Goal: Transaction & Acquisition: Download file/media

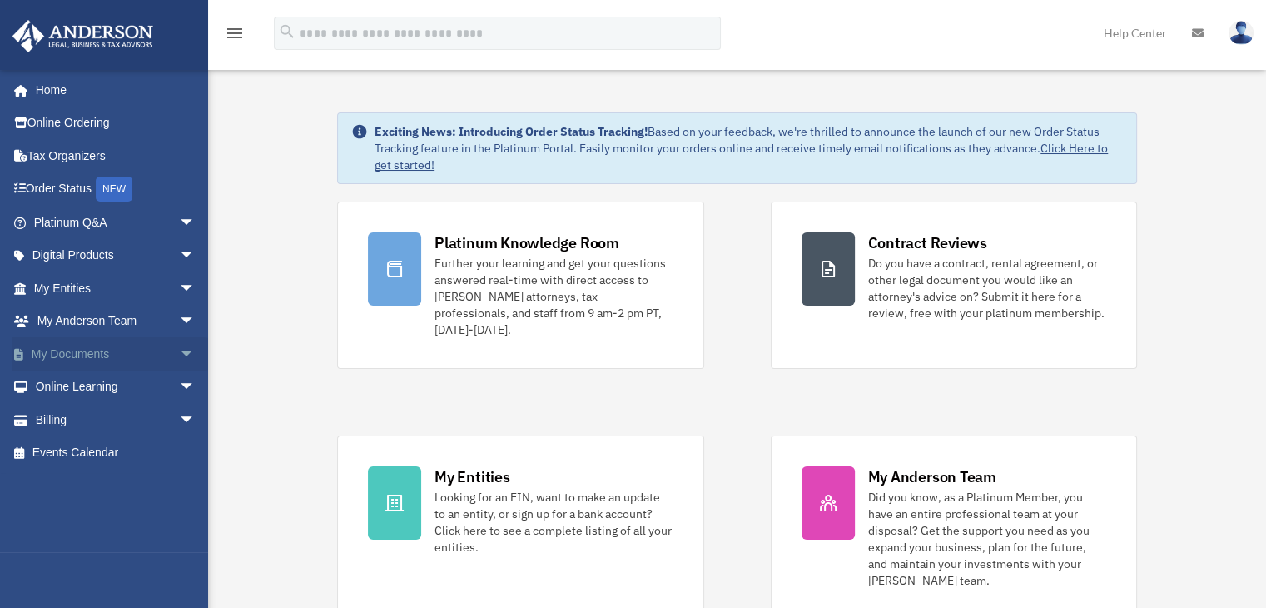
click at [179, 357] on span "arrow_drop_down" at bounding box center [195, 354] width 33 height 34
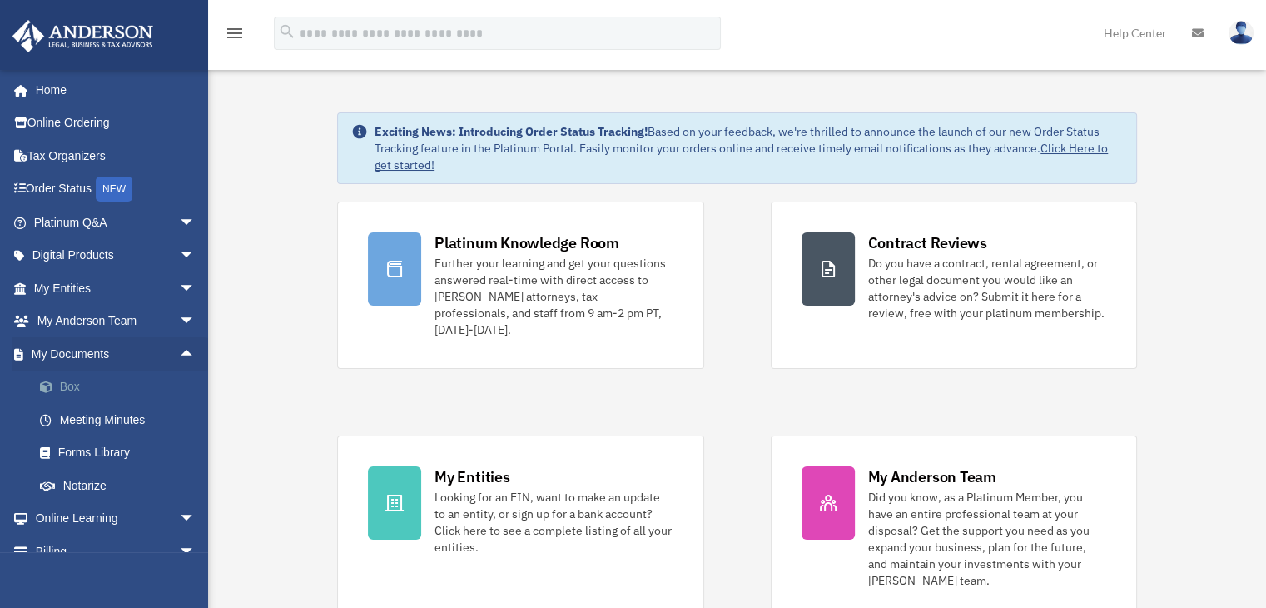
click at [67, 386] on link "Box" at bounding box center [121, 387] width 197 height 33
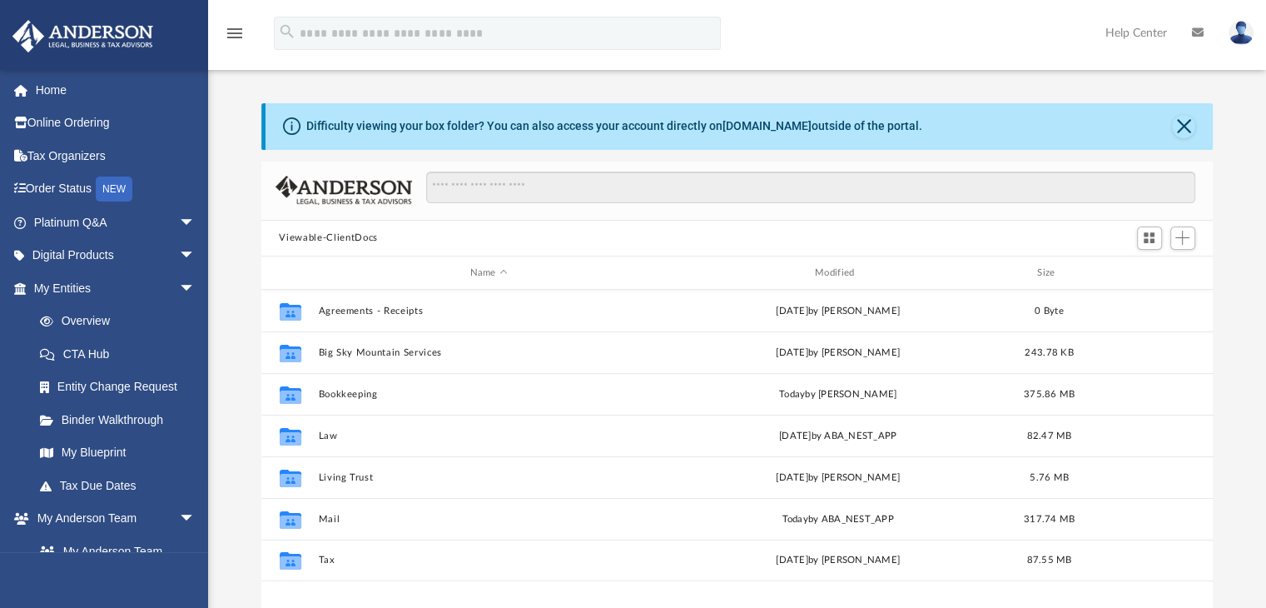
scroll to position [366, 939]
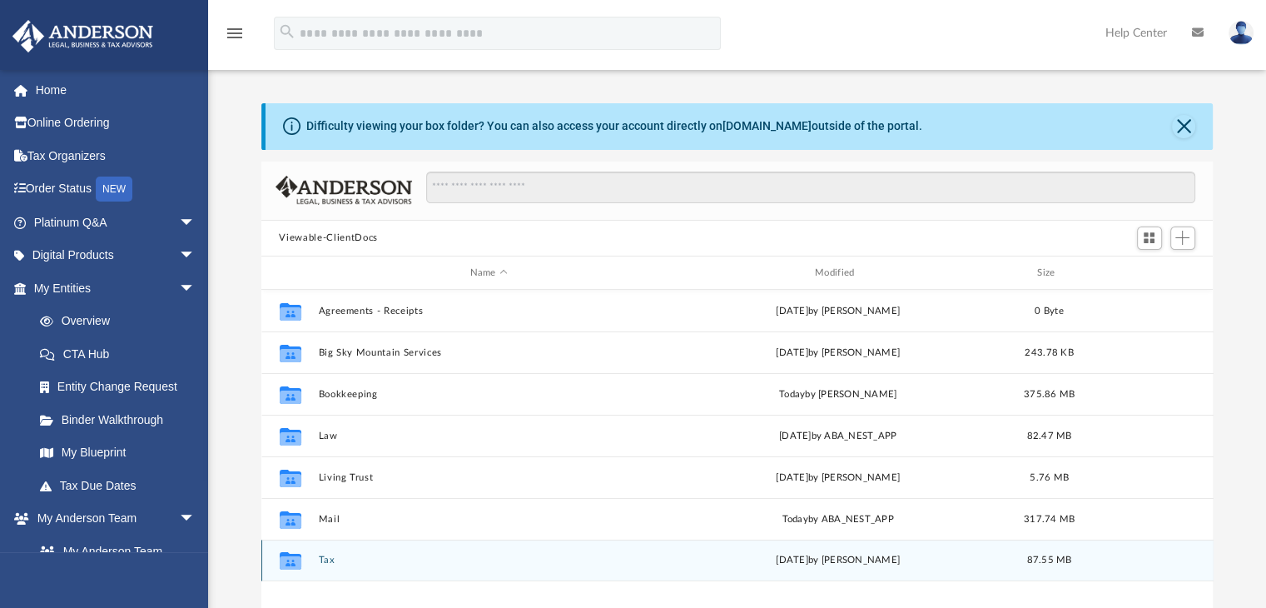
click at [323, 560] on button "Tax" at bounding box center [488, 560] width 341 height 11
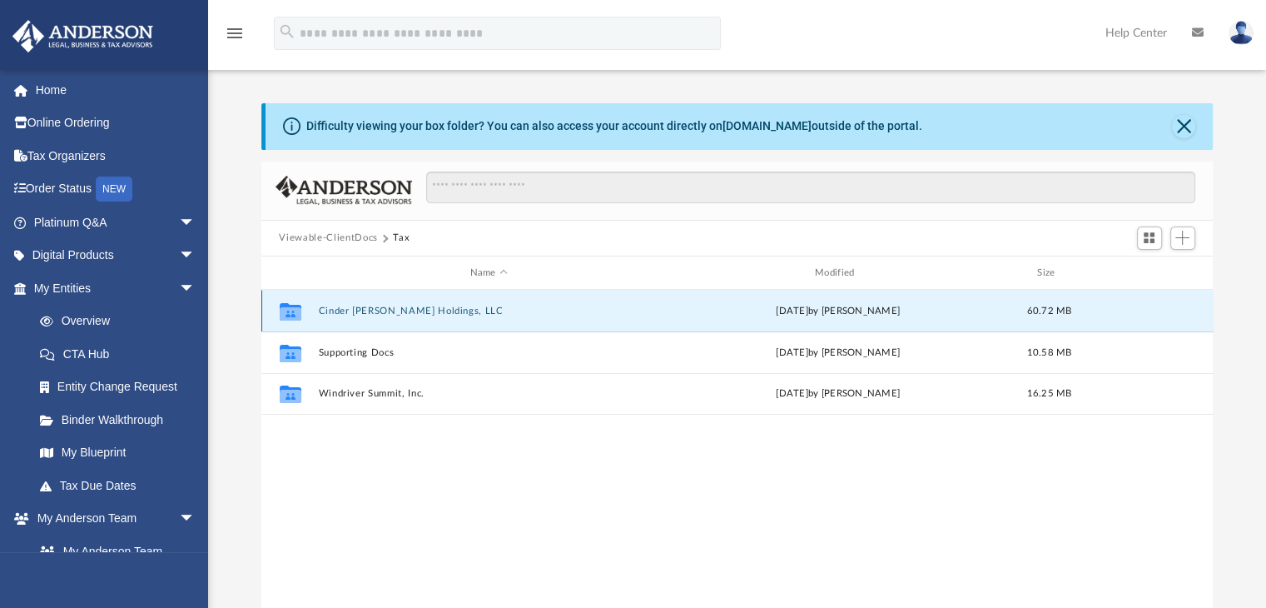
click at [360, 310] on button "Cinder [PERSON_NAME] Holdings, LLC" at bounding box center [488, 311] width 341 height 11
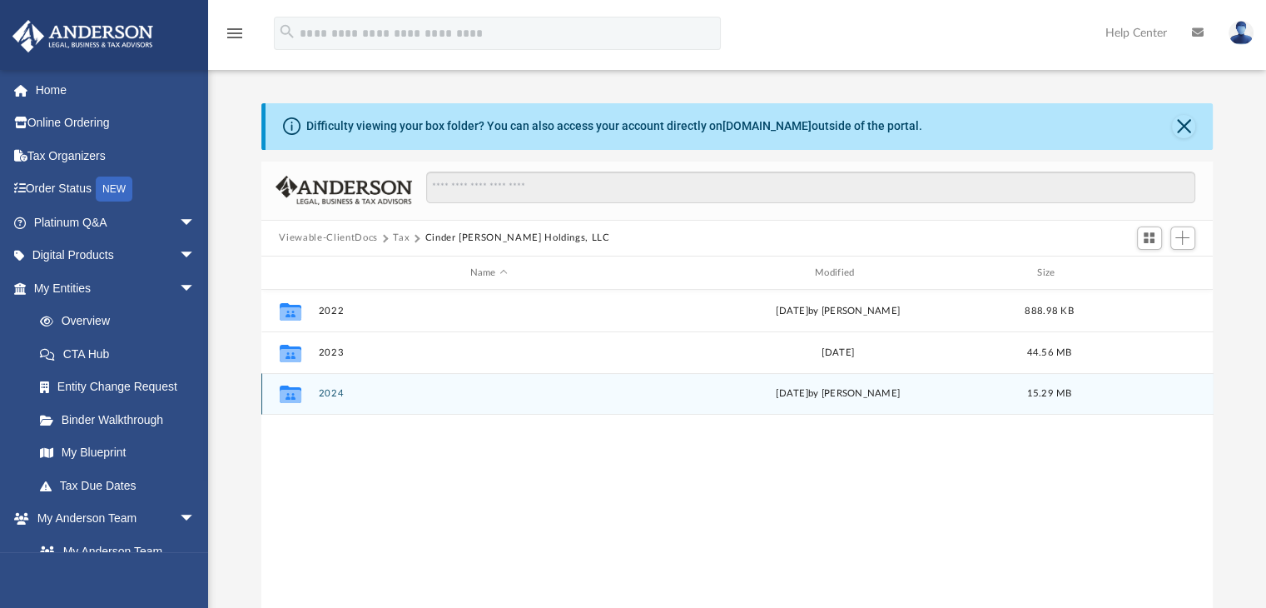
click at [336, 394] on button "2024" at bounding box center [488, 394] width 341 height 11
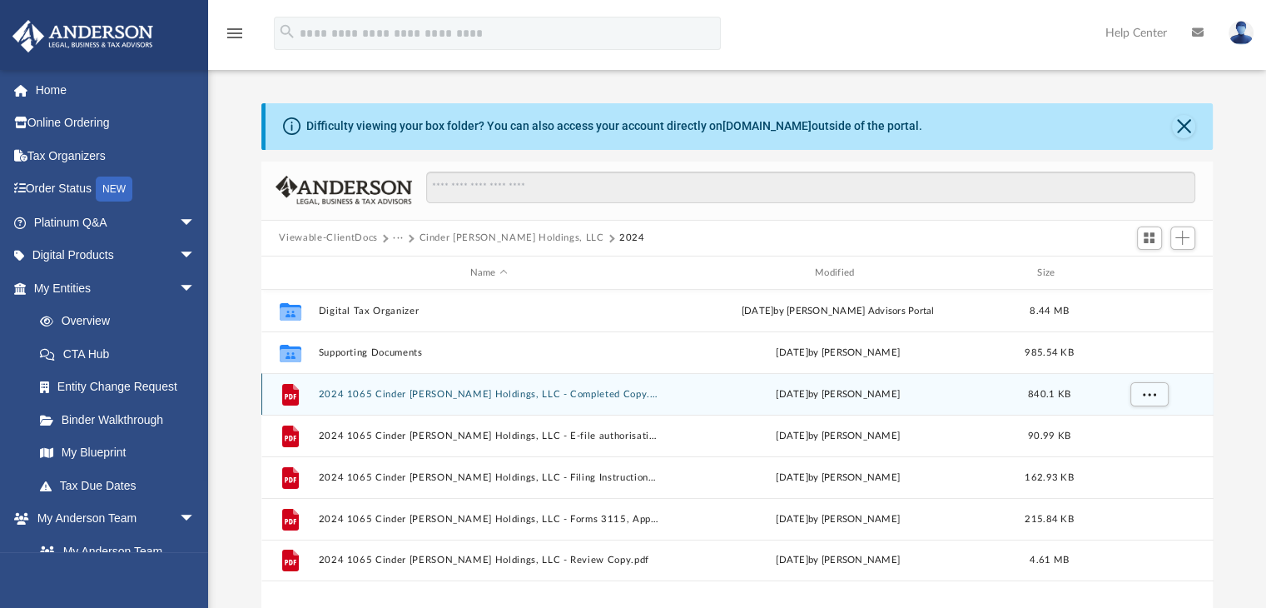
click at [380, 394] on button "2024 1065 Cinder [PERSON_NAME] Holdings, LLC - Completed Copy.pdf" at bounding box center [488, 394] width 341 height 11
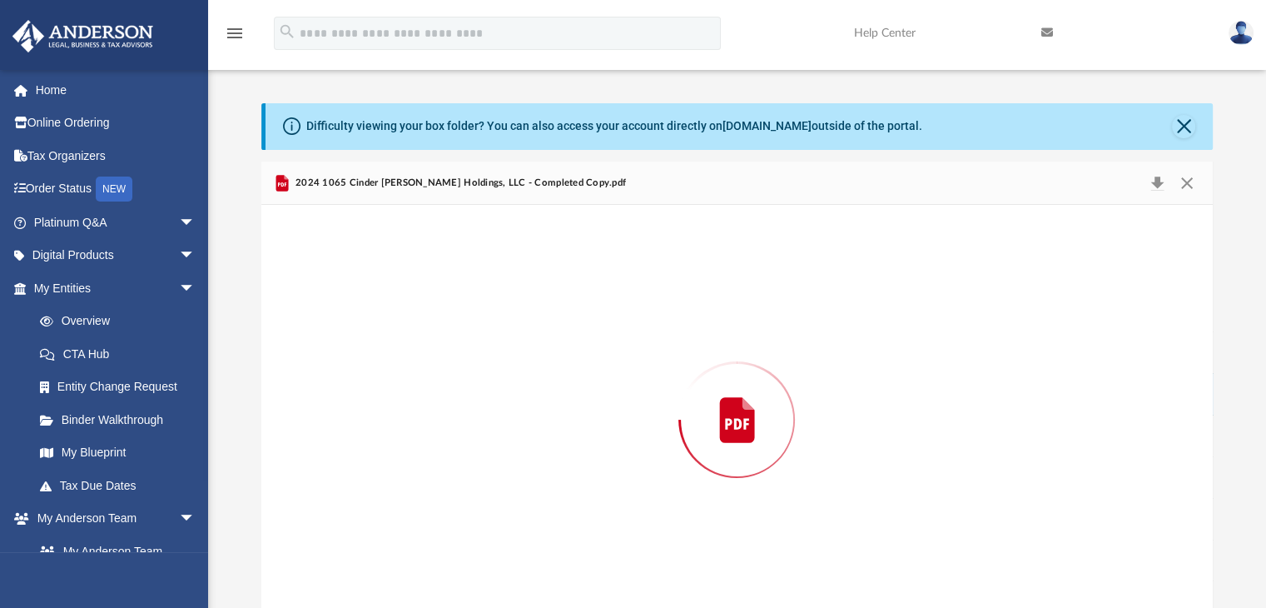
scroll to position [27, 0]
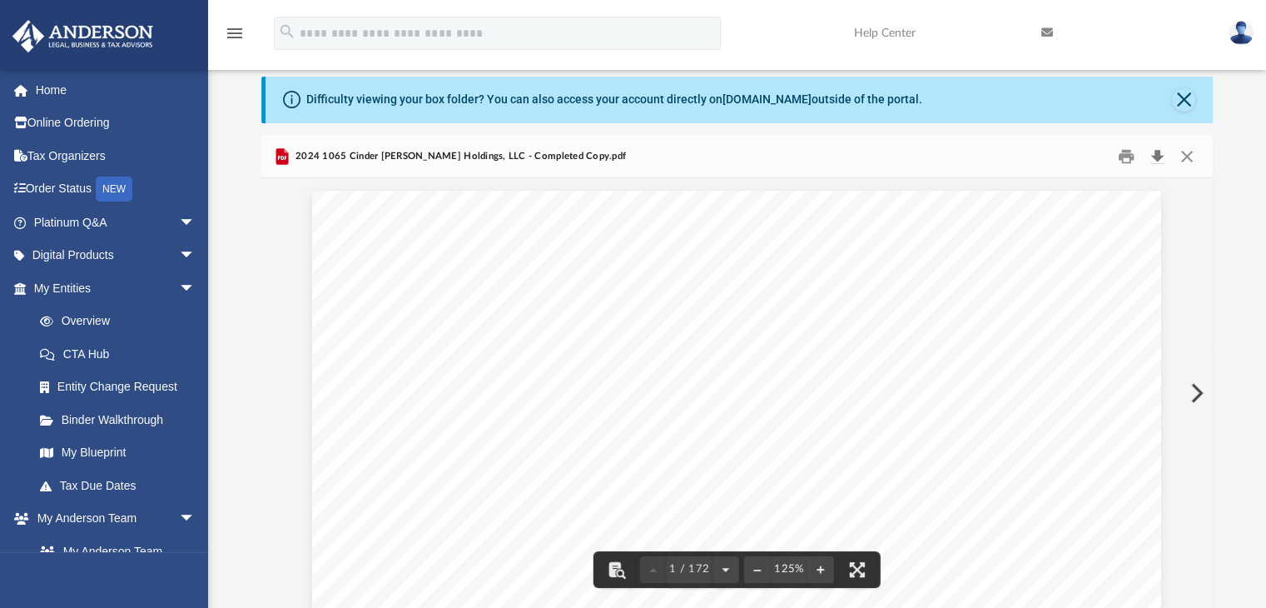
click at [1162, 154] on button "Download" at bounding box center [1158, 156] width 30 height 26
